Goal: Task Accomplishment & Management: Use online tool/utility

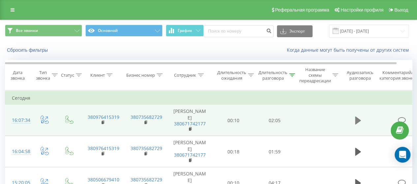
click at [356, 120] on icon at bounding box center [358, 121] width 6 height 8
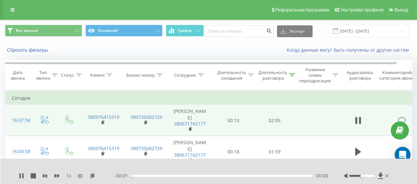
click at [371, 175] on div at bounding box center [361, 176] width 25 height 2
click at [243, 175] on div "00:02" at bounding box center [221, 176] width 181 height 2
drag, startPoint x: 247, startPoint y: 172, endPoint x: 39, endPoint y: 175, distance: 208.5
click at [39, 175] on div "1 х - 00:01 00:00 00:00" at bounding box center [204, 176] width 371 height 7
click at [158, 175] on div "00:08" at bounding box center [221, 176] width 181 height 2
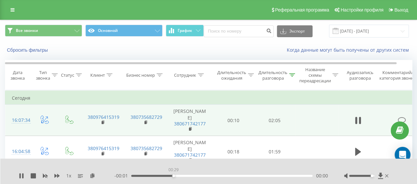
click at [174, 175] on div "00:29" at bounding box center [221, 176] width 181 height 2
click at [202, 175] on div "00:49" at bounding box center [221, 176] width 181 height 2
click at [233, 175] on div "00:50" at bounding box center [221, 176] width 181 height 2
click at [249, 173] on div "- 00:01 01:12 00:00" at bounding box center [220, 176] width 213 height 7
click at [250, 175] on div "01:13" at bounding box center [221, 176] width 181 height 2
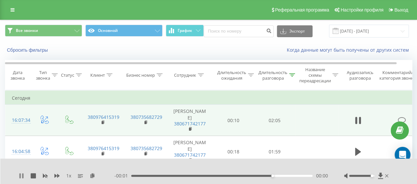
click at [20, 174] on icon at bounding box center [19, 175] width 1 height 5
click at [376, 32] on input "[DATE] - [DATE]" at bounding box center [369, 31] width 80 height 13
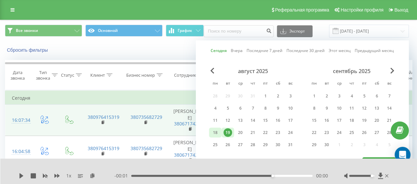
click at [219, 134] on div "18" at bounding box center [215, 132] width 9 height 9
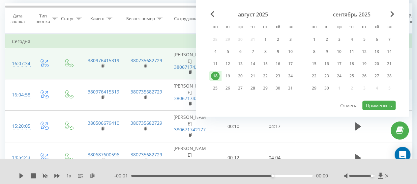
scroll to position [66, 0]
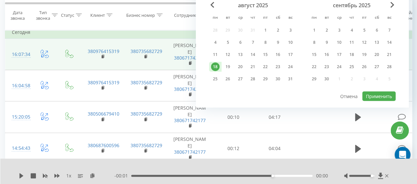
click at [383, 88] on div "август 2025 пн вт ср чт пт сб вс 28 29 30 31 1 2 3 4 5 6 7 8 9 10 11 12 13 14 1…" at bounding box center [302, 46] width 186 height 89
click at [382, 94] on font "Применить" at bounding box center [379, 96] width 26 height 6
type input "18.08.2025 - 18.08.2025"
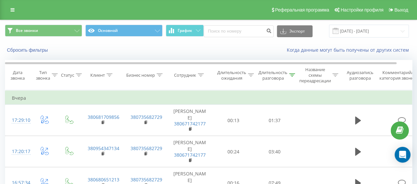
click at [293, 74] on icon at bounding box center [292, 74] width 6 height 3
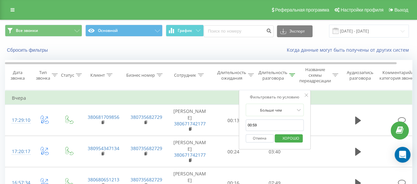
click at [262, 139] on font "Отмена" at bounding box center [260, 138] width 14 height 5
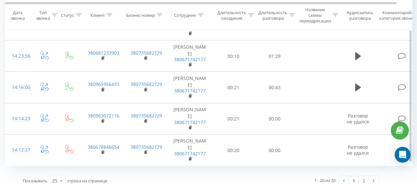
scroll to position [714, 0]
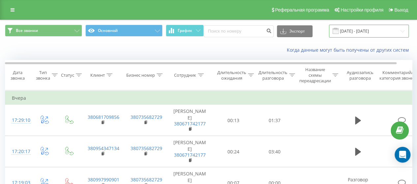
click at [349, 31] on input "[DATE] - [DATE]" at bounding box center [369, 31] width 80 height 13
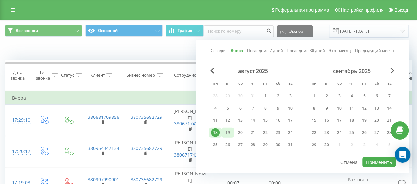
click at [228, 130] on font "19" at bounding box center [227, 133] width 5 height 6
click at [387, 161] on font "Применить" at bounding box center [379, 162] width 26 height 6
type input "[DATE] - [DATE]"
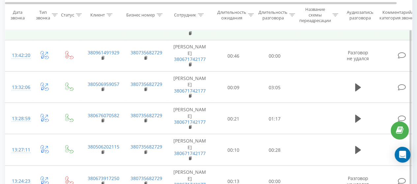
scroll to position [702, 0]
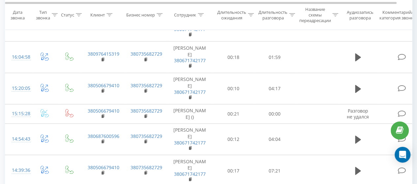
scroll to position [109, 0]
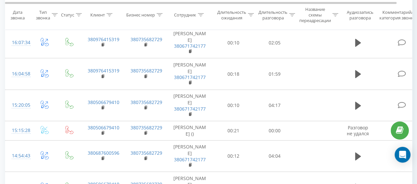
click at [286, 14] on font "Длительность разговора" at bounding box center [272, 15] width 29 height 12
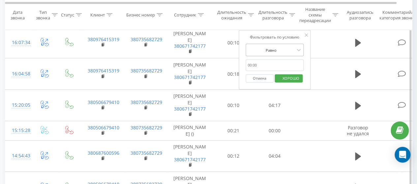
click at [280, 54] on div "Равно" at bounding box center [271, 50] width 48 height 10
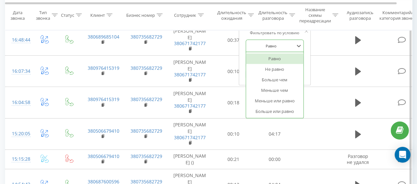
scroll to position [76, 0]
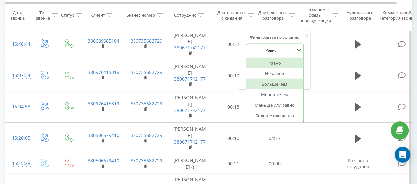
click at [279, 85] on font "Больше чем" at bounding box center [274, 84] width 26 height 6
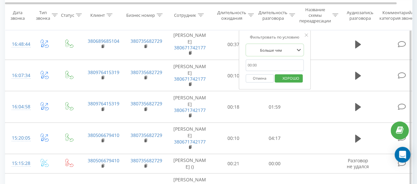
click at [271, 64] on input "text" at bounding box center [274, 66] width 58 height 12
type input "00:59"
click at [290, 78] on font "ХОРОШО" at bounding box center [290, 77] width 17 height 5
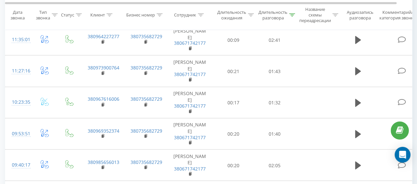
scroll to position [570, 0]
